Goal: Task Accomplishment & Management: Complete application form

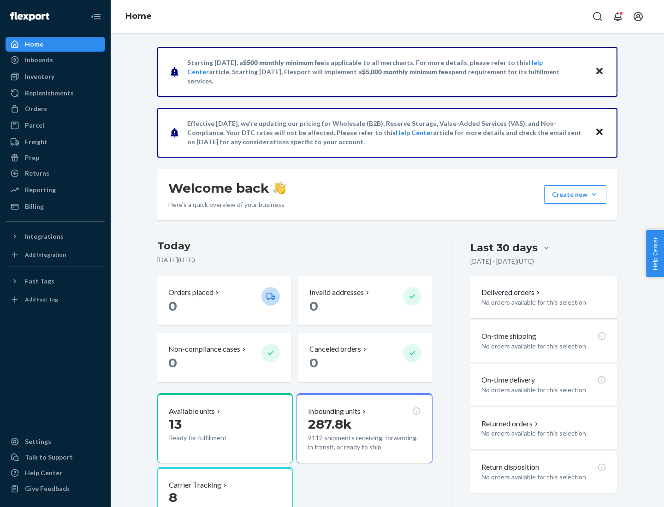
click at [594, 195] on button "Create new Create new inbound Create new order Create new product" at bounding box center [575, 194] width 62 height 18
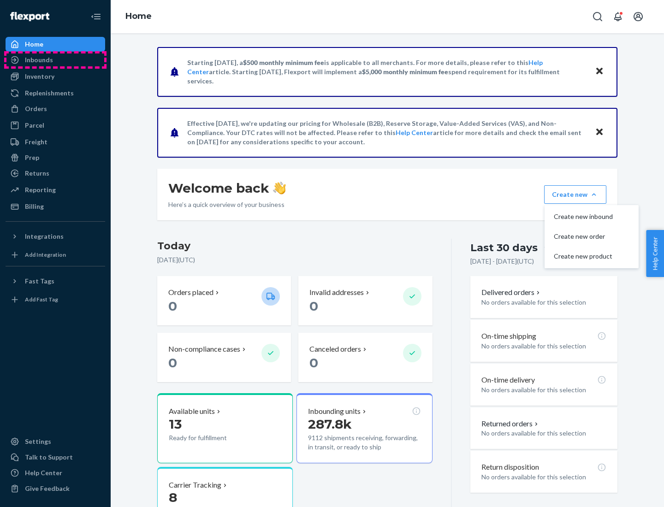
click at [55, 60] on div "Inbounds" at bounding box center [55, 59] width 98 height 13
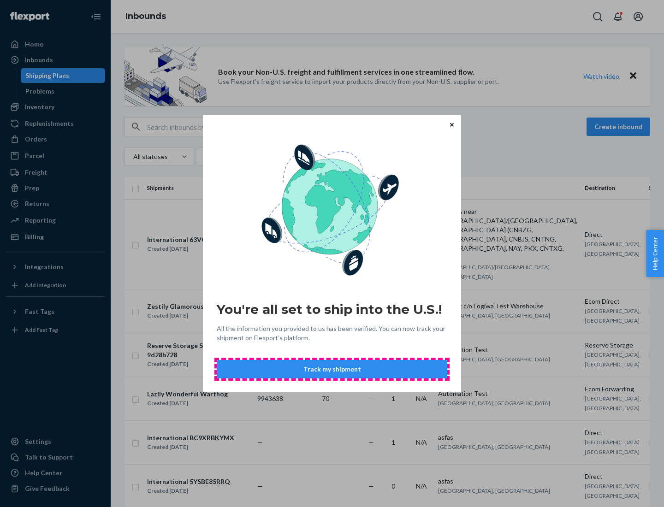
click at [332, 369] on button "Track my shipment" at bounding box center [332, 369] width 231 height 18
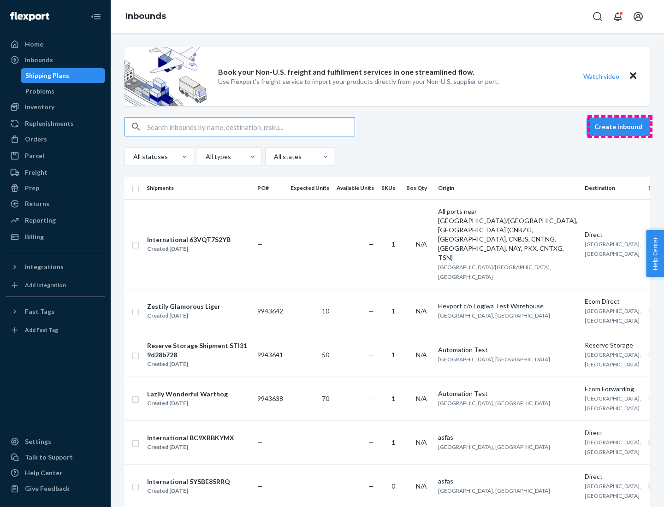
click at [620, 127] on button "Create inbound" at bounding box center [619, 127] width 64 height 18
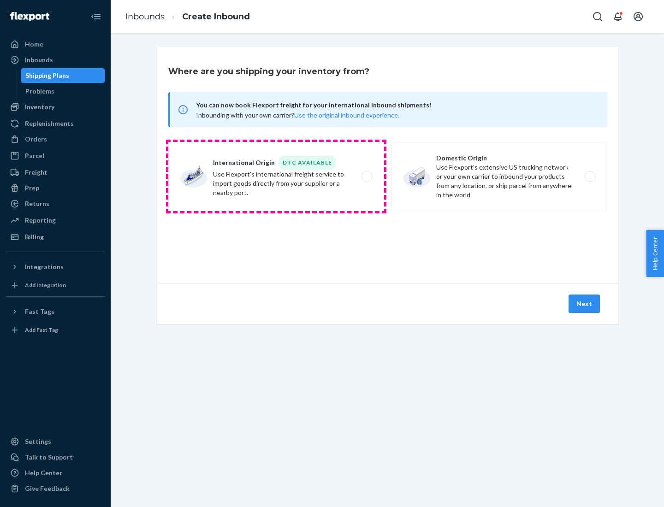
click at [276, 177] on label "International Origin DTC Available Use Flexport's international freight service…" at bounding box center [276, 176] width 216 height 69
click at [367, 177] on input "International Origin DTC Available Use Flexport's international freight service…" at bounding box center [370, 177] width 6 height 6
radio input "true"
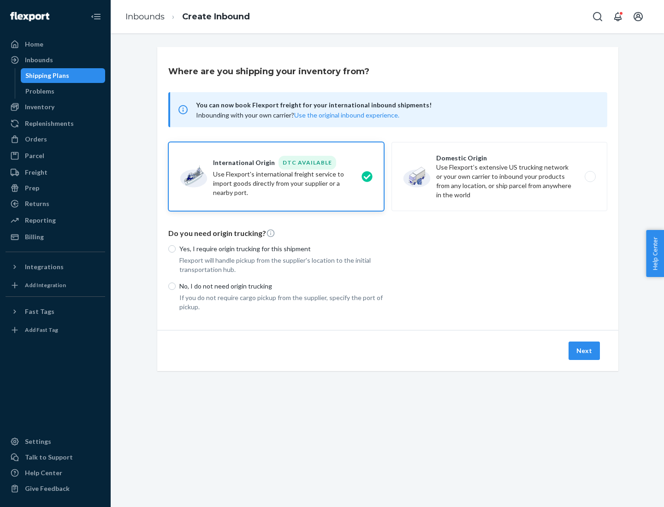
click at [282, 286] on p "No, I do not need origin trucking" at bounding box center [281, 286] width 205 height 9
click at [176, 286] on input "No, I do not need origin trucking" at bounding box center [171, 286] width 7 height 7
radio input "true"
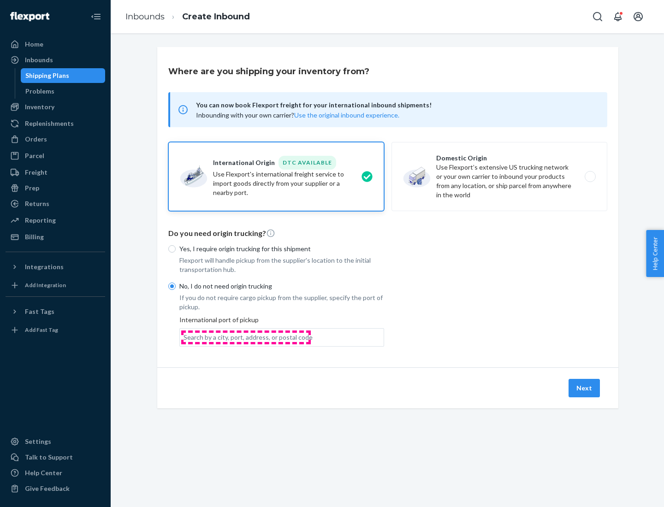
click at [246, 337] on div "Search by a city, port, address, or postal code" at bounding box center [248, 337] width 129 height 9
click at [184, 337] on input "Search by a city, port, address, or postal code" at bounding box center [184, 337] width 1 height 9
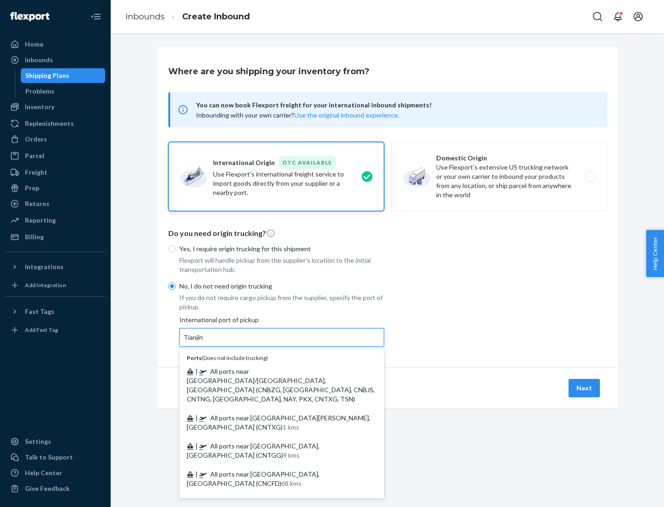
click at [273, 371] on span "| All ports near [GEOGRAPHIC_DATA]/[GEOGRAPHIC_DATA], [GEOGRAPHIC_DATA] (CNBZG,…" at bounding box center [281, 386] width 188 height 36
click at [204, 342] on input "Tianjin" at bounding box center [194, 337] width 20 height 9
type input "All ports near [GEOGRAPHIC_DATA]/[GEOGRAPHIC_DATA], [GEOGRAPHIC_DATA] (CNBZG, […"
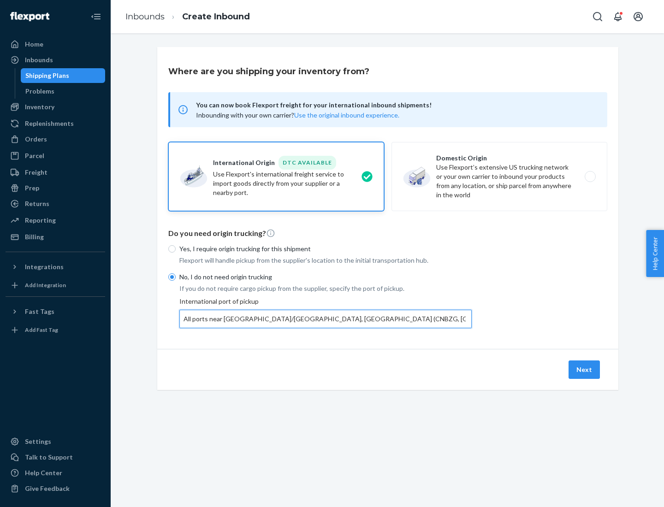
click at [585, 369] on button "Next" at bounding box center [584, 370] width 31 height 18
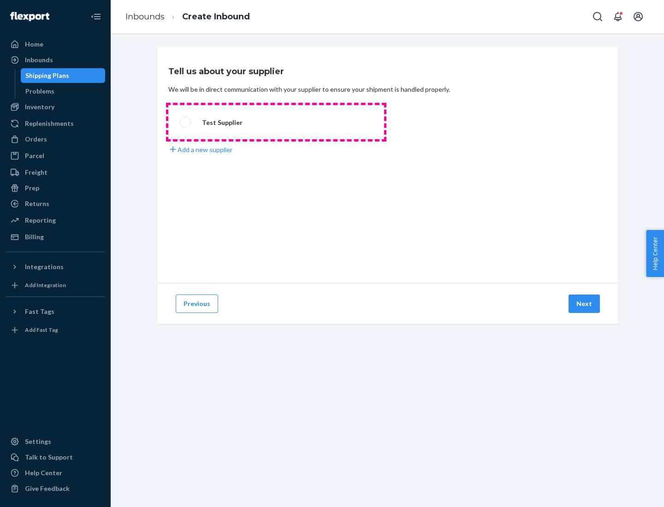
click at [276, 122] on label "Test Supplier" at bounding box center [276, 122] width 216 height 34
click at [186, 122] on input "Test Supplier" at bounding box center [183, 122] width 6 height 6
radio input "true"
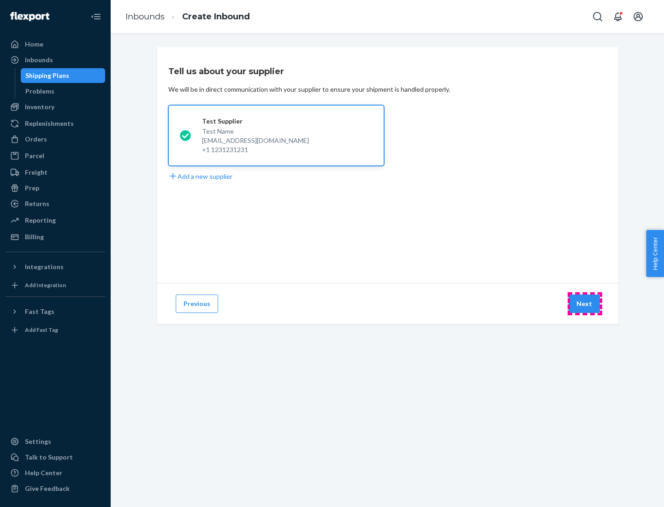
click at [585, 304] on button "Next" at bounding box center [584, 304] width 31 height 18
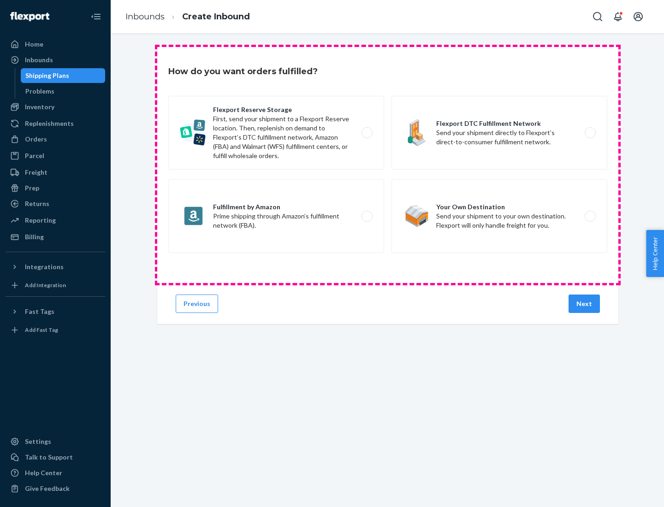
click at [388, 165] on div "Flexport Reserve Storage First, send your shipment to a Flexport Reserve locati…" at bounding box center [387, 176] width 439 height 160
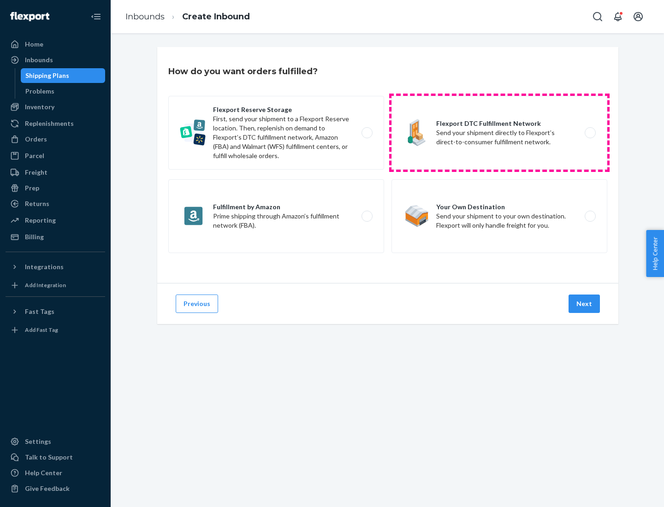
click at [499, 133] on label "Flexport DTC Fulfillment Network Send your shipment directly to Flexport’s dire…" at bounding box center [500, 133] width 216 height 74
click at [590, 133] on input "Flexport DTC Fulfillment Network Send your shipment directly to Flexport’s dire…" at bounding box center [593, 133] width 6 height 6
radio input "true"
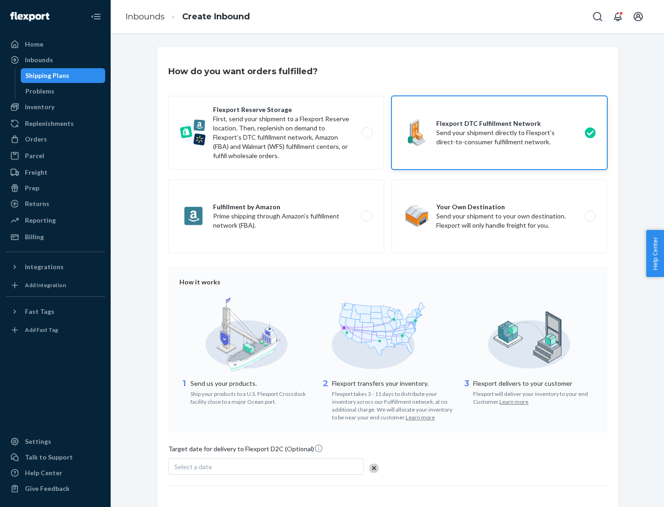
scroll to position [68, 0]
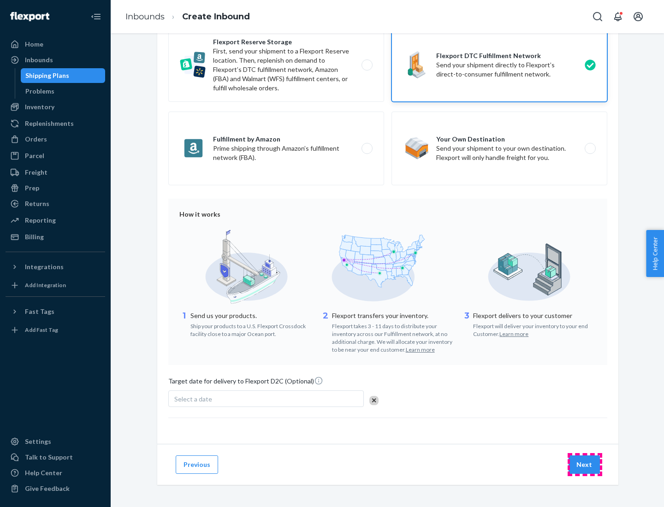
click at [585, 464] on button "Next" at bounding box center [584, 465] width 31 height 18
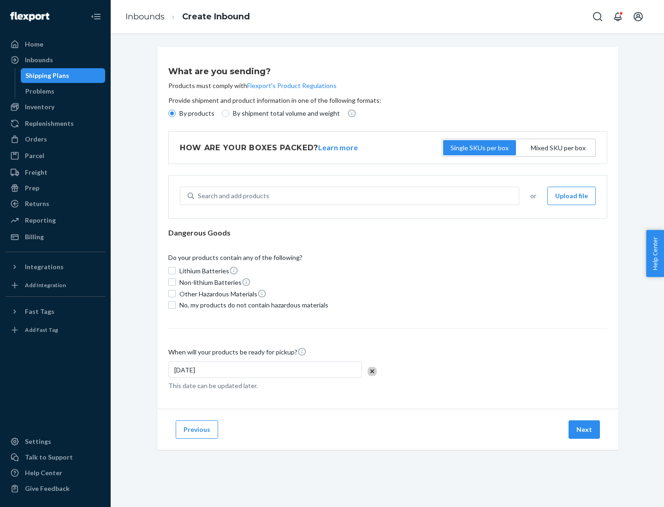
click at [196, 113] on p "By products" at bounding box center [196, 113] width 35 height 9
click at [176, 113] on input "By products" at bounding box center [171, 113] width 7 height 7
click at [232, 196] on div "Search and add products" at bounding box center [233, 195] width 71 height 9
click at [199, 196] on input "Search and add products" at bounding box center [198, 195] width 1 height 9
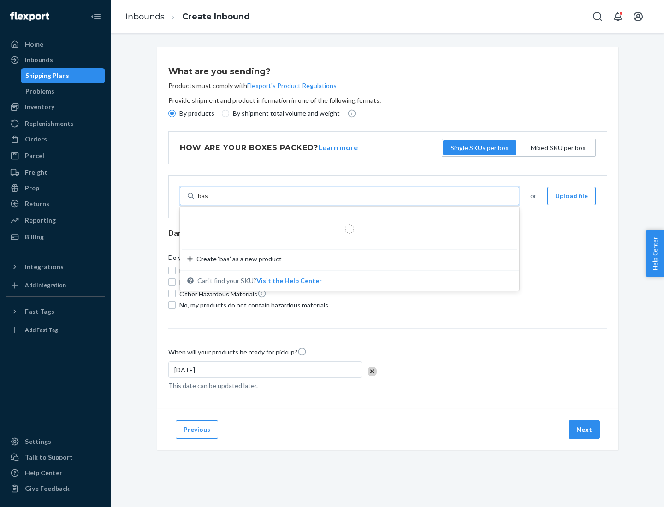
type input "basic"
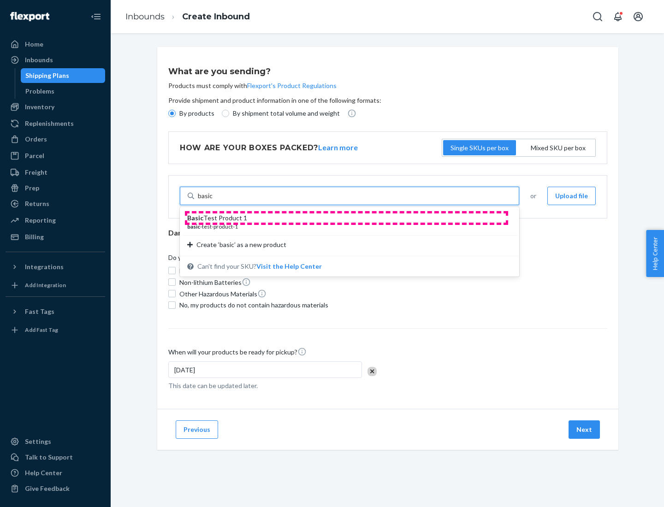
click at [346, 218] on div "Basic Test Product 1" at bounding box center [345, 218] width 317 height 9
click at [213, 201] on input "basic" at bounding box center [205, 195] width 15 height 9
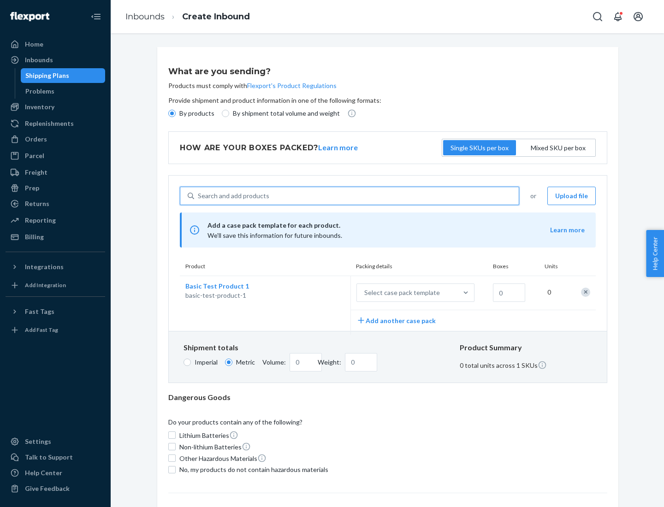
scroll to position [23, 0]
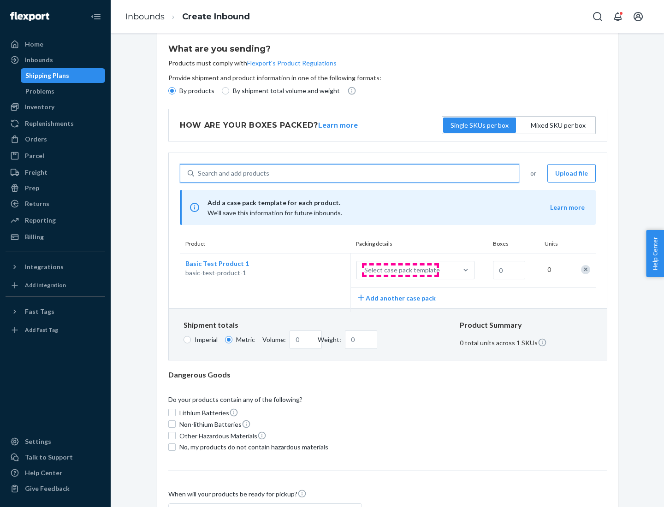
click at [400, 270] on div "Select case pack template" at bounding box center [402, 270] width 76 height 9
click at [319, 270] on input "Select case pack template" at bounding box center [319, 270] width 0 height 0
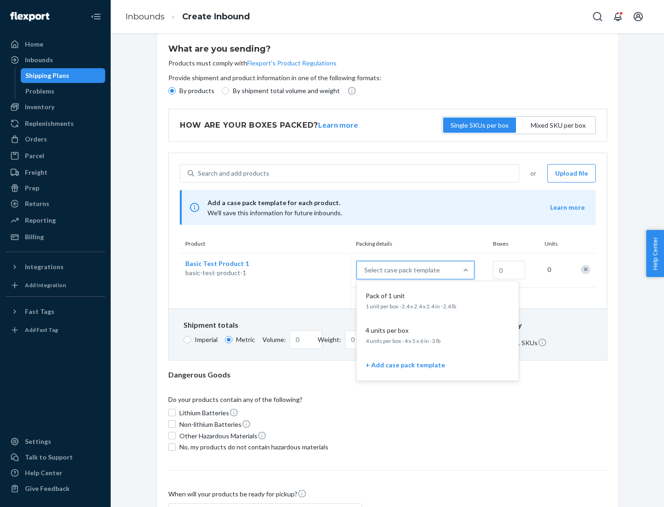
scroll to position [53, 0]
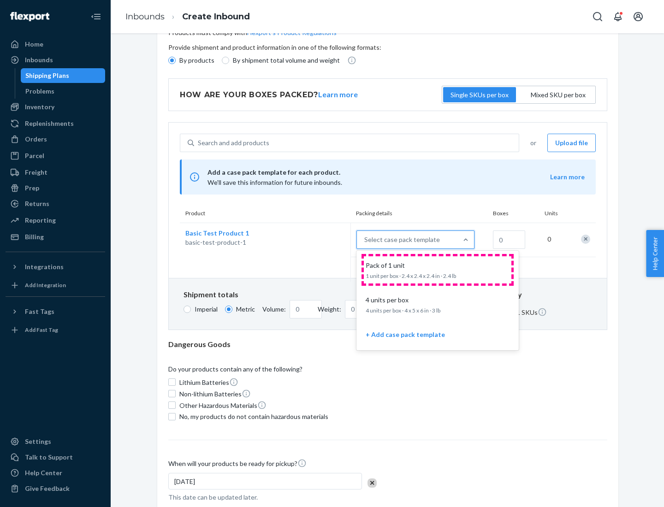
click at [438, 270] on div "Pack of 1 unit" at bounding box center [436, 265] width 148 height 9
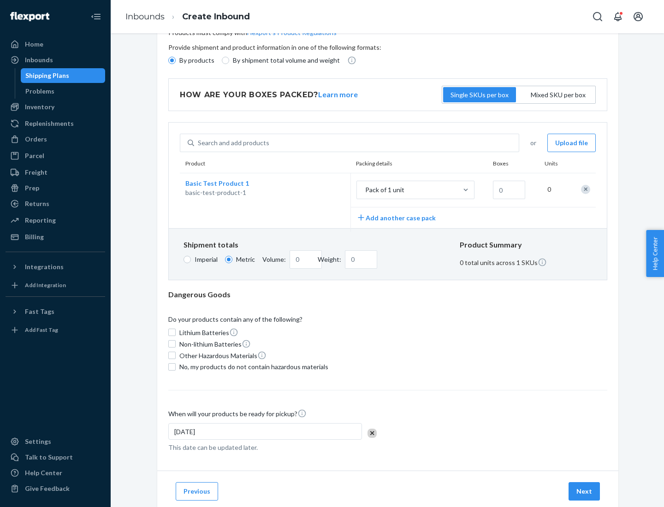
scroll to position [0, 0]
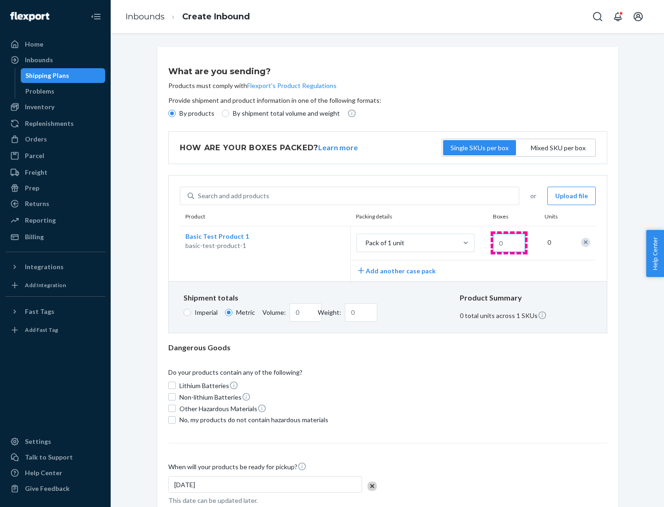
type input "1.09"
type input "10"
type input "0.02"
type input "108.86"
type input "1000"
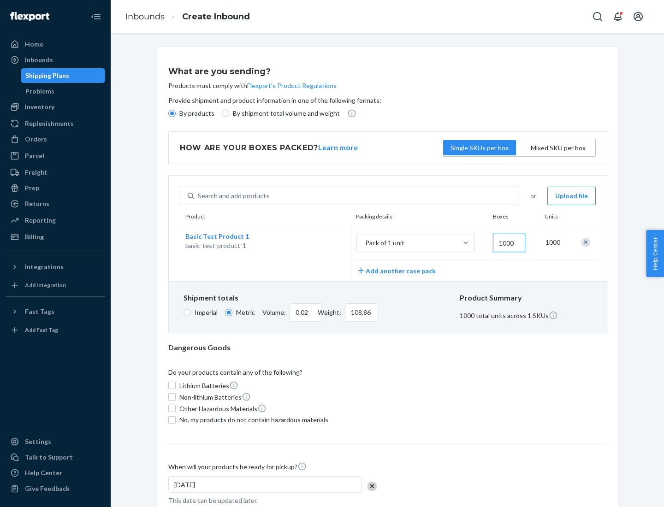
type input "0.23"
type input "1088.62"
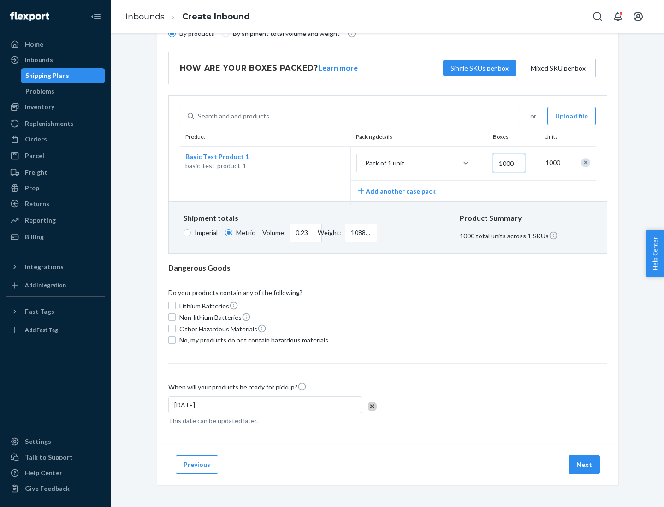
type input "1000"
click at [252, 340] on span "No, my products do not contain hazardous materials" at bounding box center [253, 340] width 149 height 9
click at [176, 340] on input "No, my products do not contain hazardous materials" at bounding box center [171, 340] width 7 height 7
checkbox input "true"
click at [585, 464] on button "Next" at bounding box center [584, 465] width 31 height 18
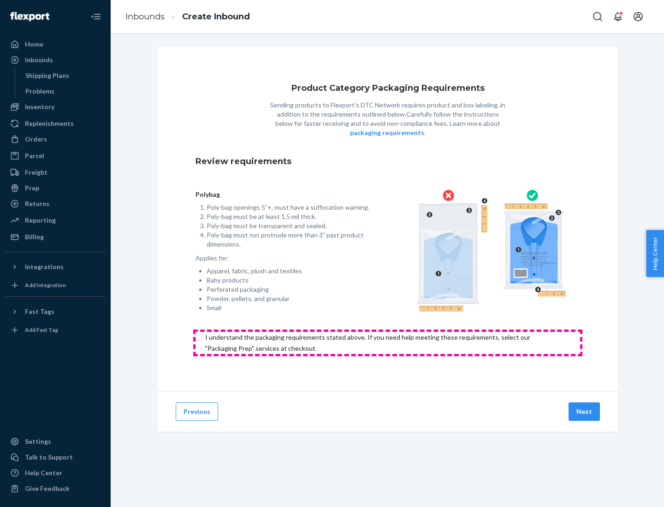
click at [388, 343] on input "checkbox" at bounding box center [388, 343] width 385 height 22
checkbox input "true"
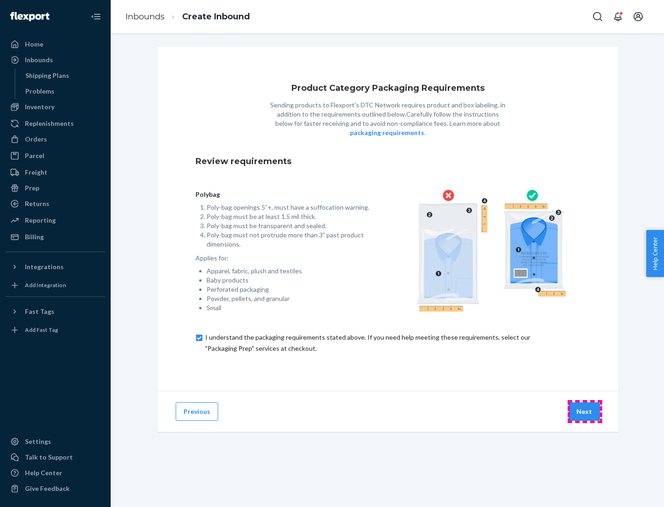
click at [585, 411] on button "Next" at bounding box center [584, 412] width 31 height 18
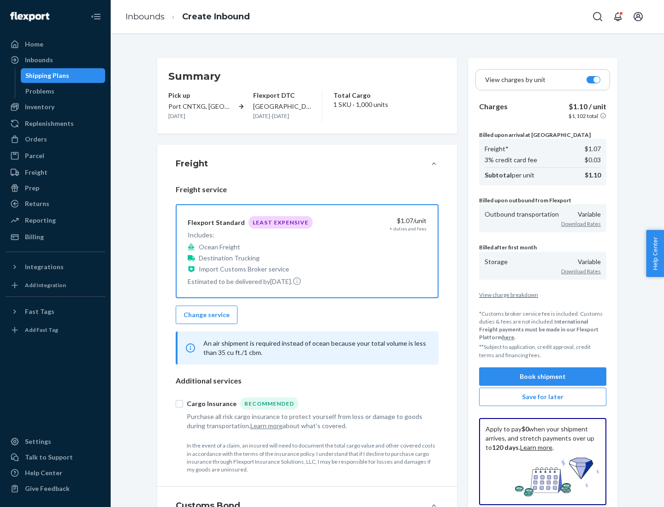
scroll to position [107, 0]
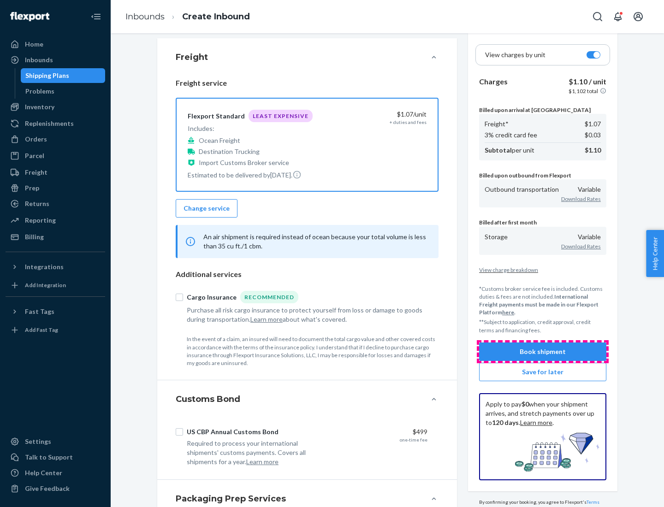
click at [543, 351] on button "Book shipment" at bounding box center [542, 352] width 127 height 18
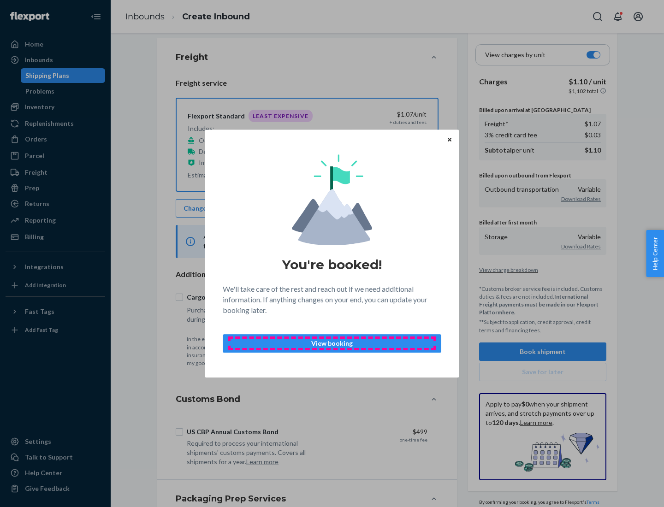
click at [332, 343] on p "View booking" at bounding box center [332, 343] width 203 height 9
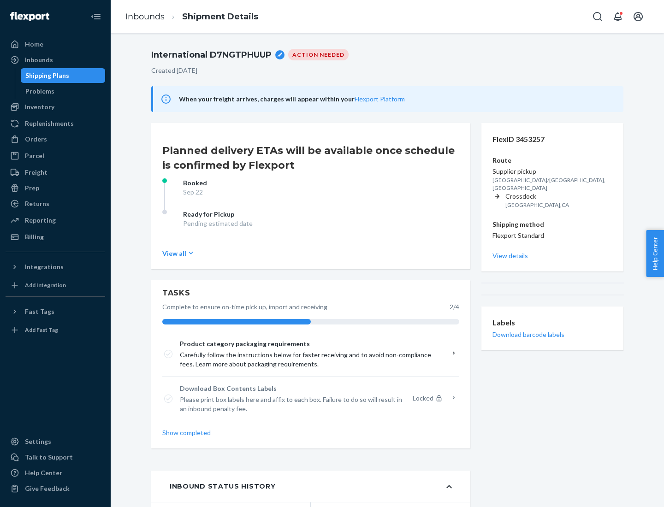
scroll to position [74, 0]
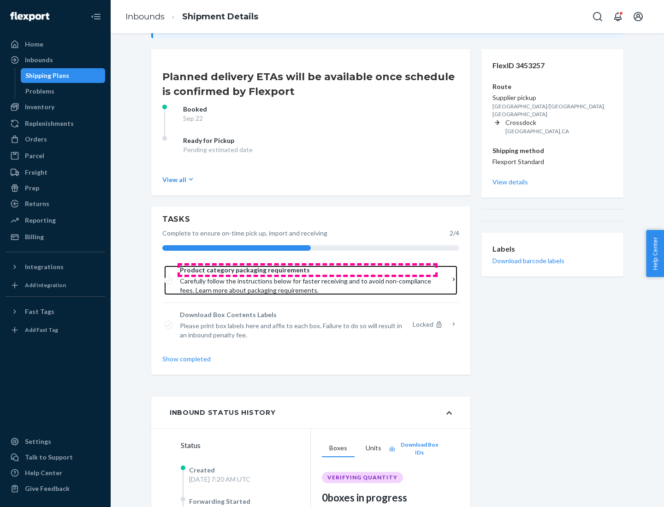
click at [308, 270] on span "Product category packaging requirements" at bounding box center [307, 270] width 255 height 9
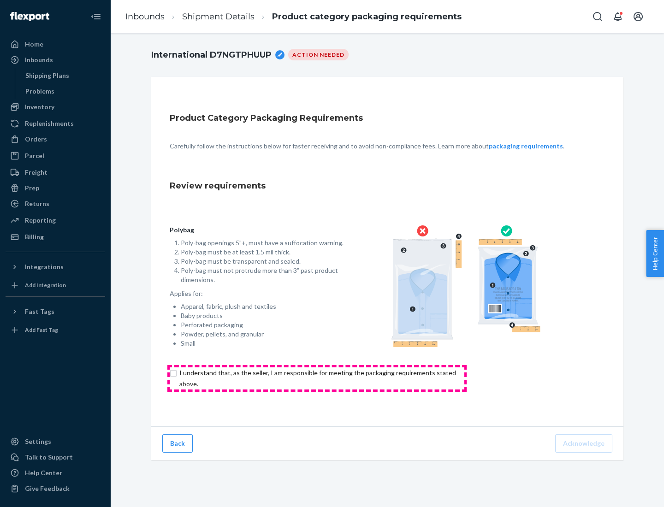
click at [317, 378] on input "checkbox" at bounding box center [323, 379] width 307 height 22
checkbox input "true"
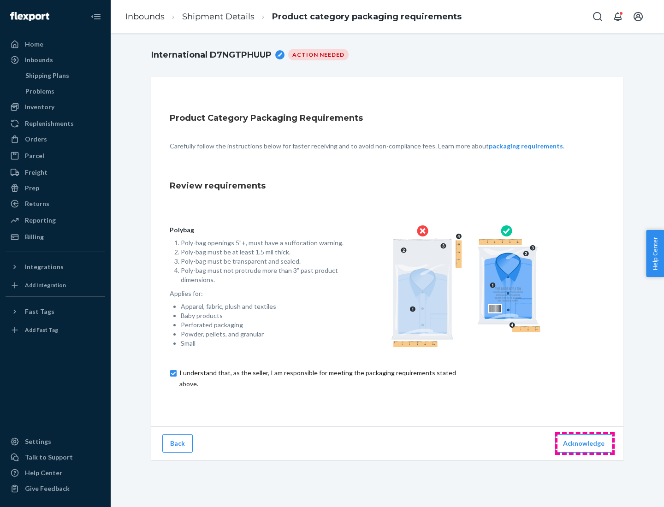
click at [585, 443] on button "Acknowledge" at bounding box center [583, 443] width 57 height 18
